Goal: Information Seeking & Learning: Learn about a topic

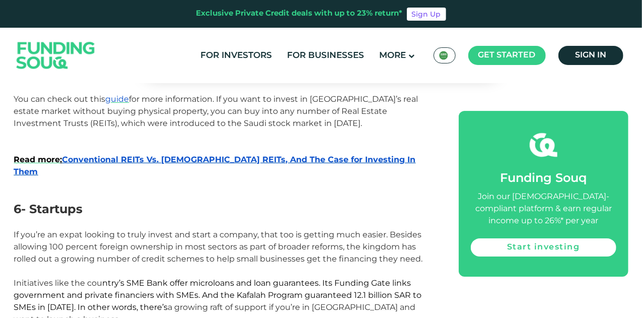
scroll to position [1611, 0]
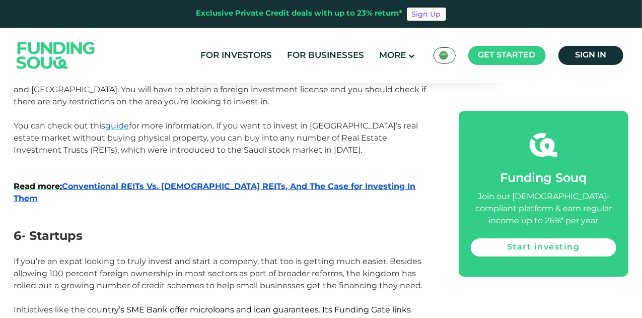
click at [184, 181] on span ": Conventional REITs Vs. Islamic REITs, And The Case for Investing In Them" at bounding box center [215, 192] width 402 height 22
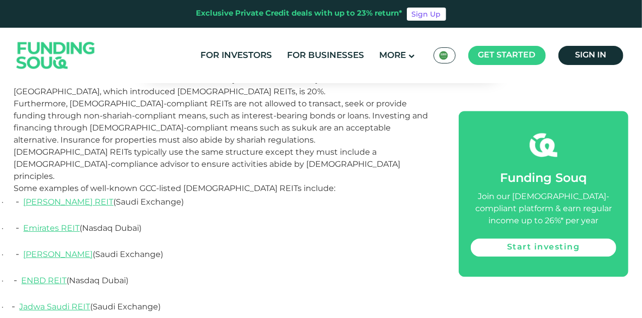
scroll to position [1208, 0]
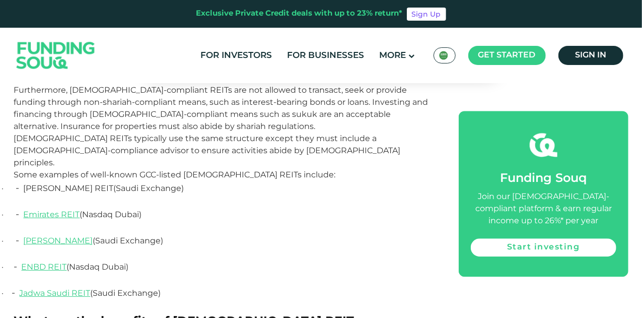
click at [52, 183] on span "[PERSON_NAME] REIT" at bounding box center [69, 188] width 90 height 10
